Goal: Task Accomplishment & Management: Manage account settings

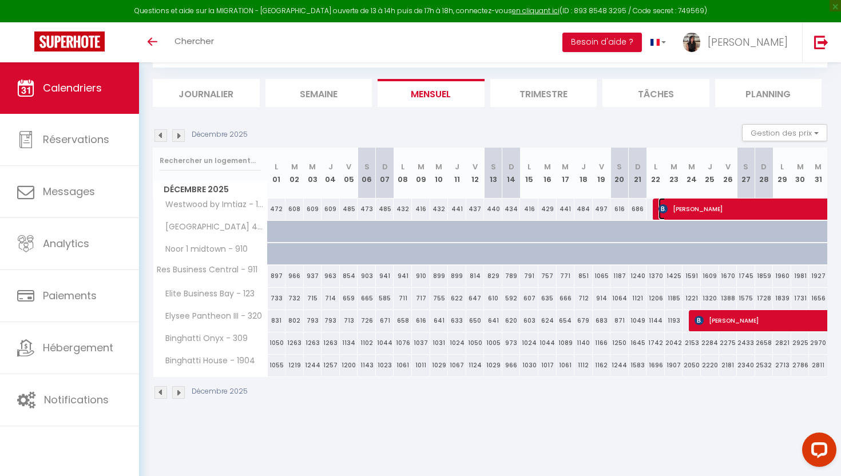
click at [710, 207] on span "[PERSON_NAME]" at bounding box center [855, 209] width 395 height 22
select select "40006"
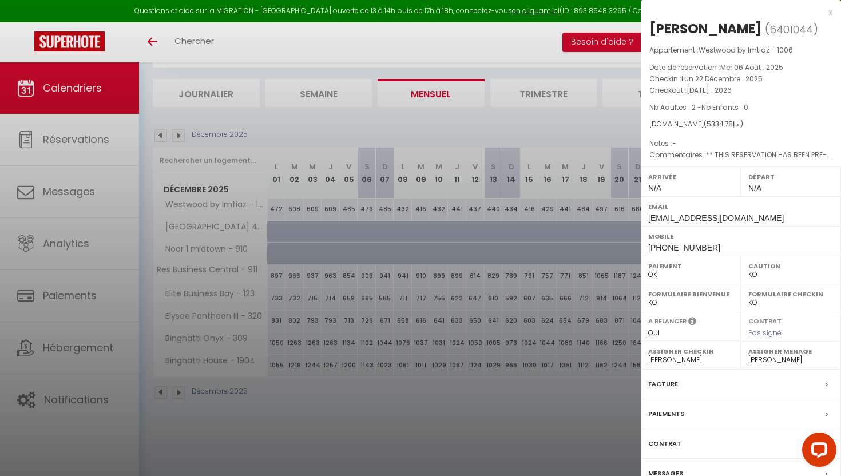
click at [666, 390] on label "Facture" at bounding box center [663, 384] width 30 height 12
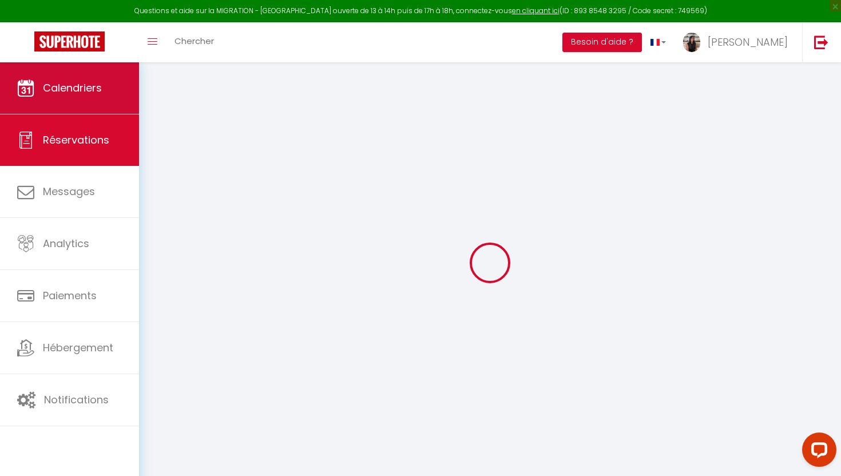
select select "cleaning"
select select "other"
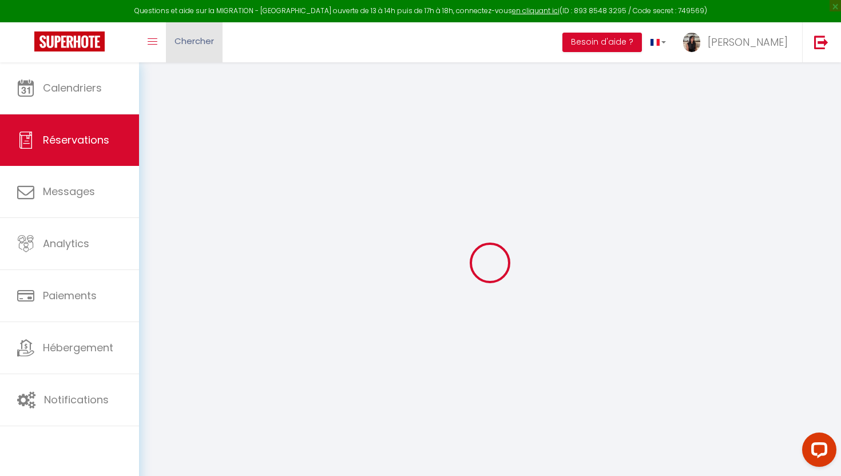
select select
checkbox input "false"
select select
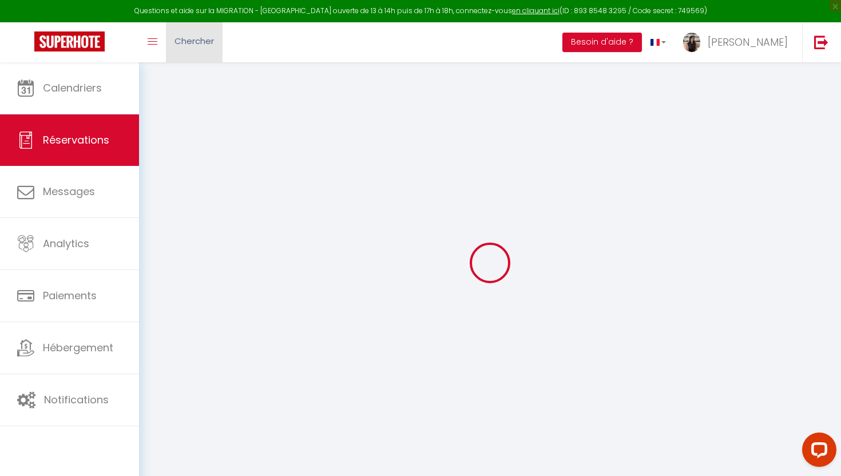
checkbox input "false"
type textarea "** THIS RESERVATION HAS BEEN PRE-PAID ** BOOKING NOTE : Payment charge is AED 1…"
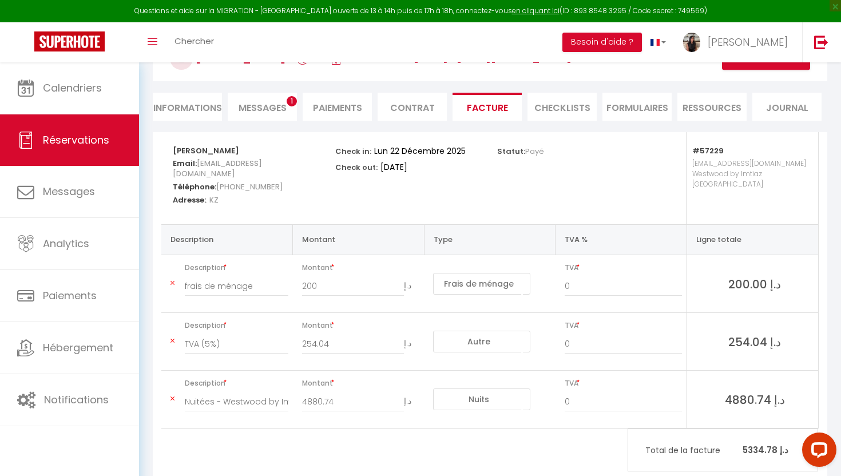
scroll to position [82, 0]
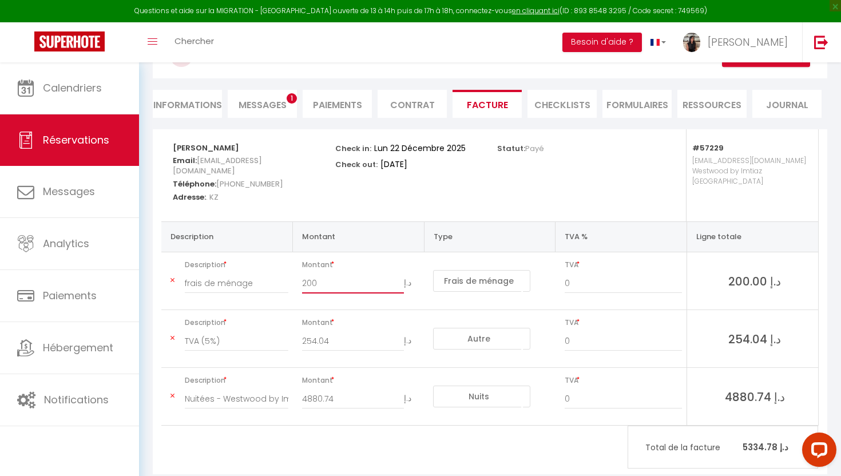
click at [321, 276] on input "200" at bounding box center [353, 283] width 102 height 21
click at [401, 190] on div "Check in: [DATE] Check out: [DATE]" at bounding box center [408, 175] width 162 height 92
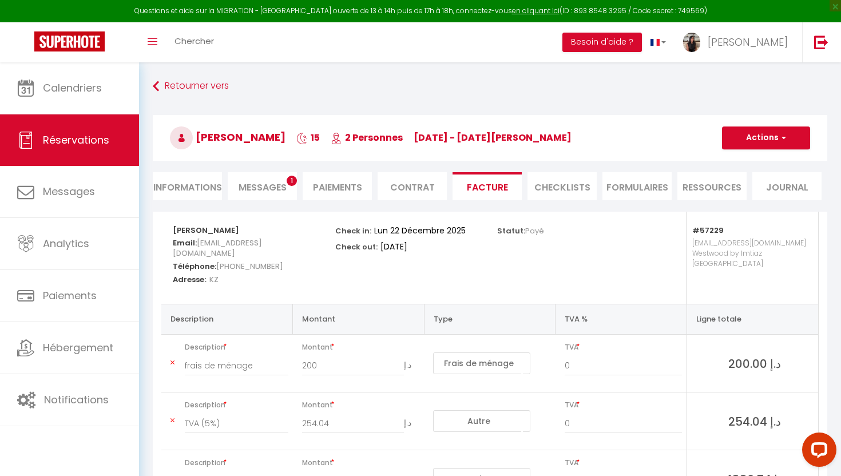
click at [408, 51] on div "Toggle menubar Chercher BUTTON Besoin d'aide ? [PERSON_NAME] Paramètres Équipe" at bounding box center [457, 42] width 749 height 40
